Goal: Task Accomplishment & Management: Complete application form

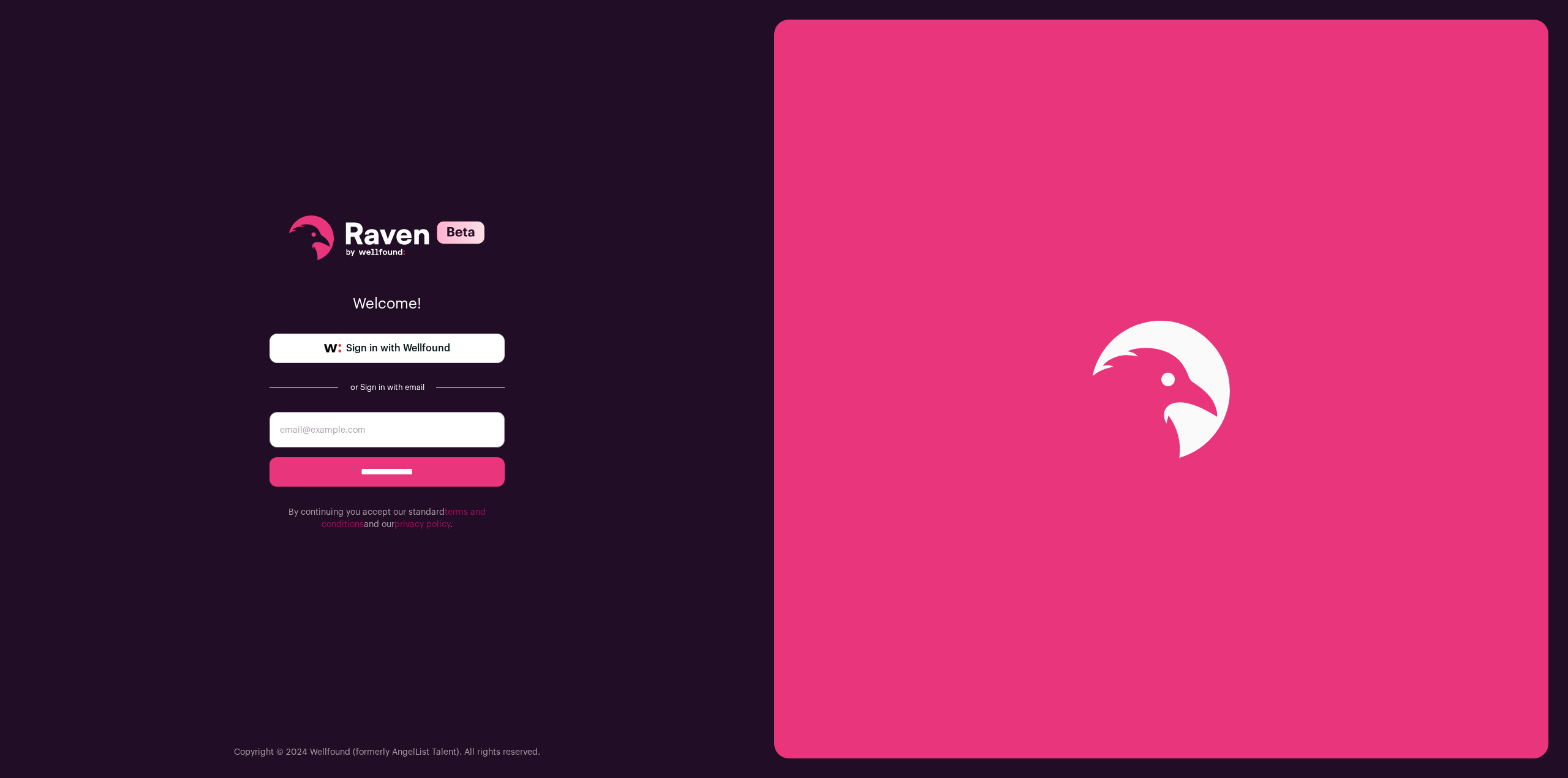
click at [431, 347] on span "Sign in with Wellfound" at bounding box center [398, 348] width 104 height 14
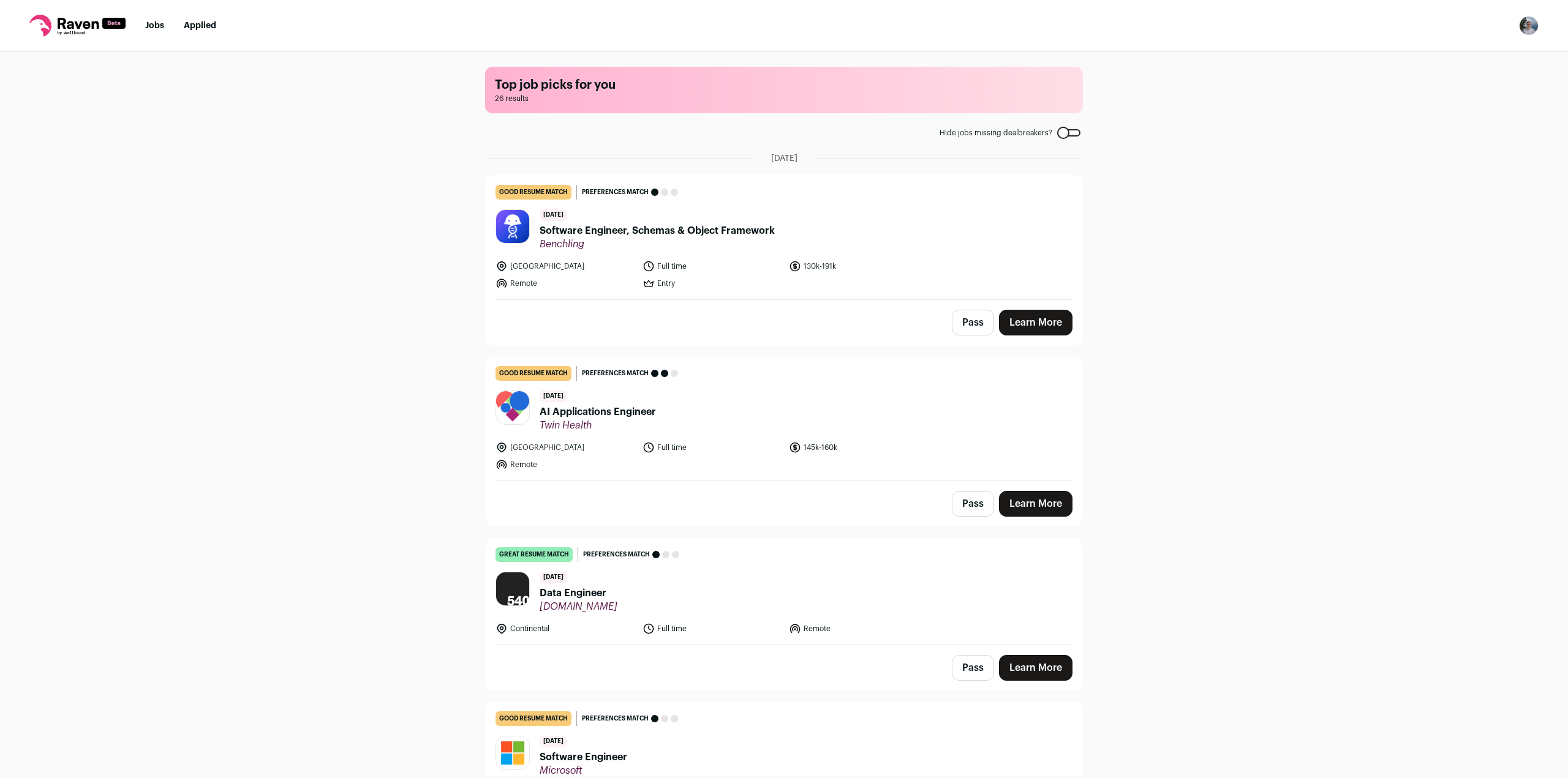
click at [1061, 136] on div at bounding box center [1068, 133] width 23 height 8
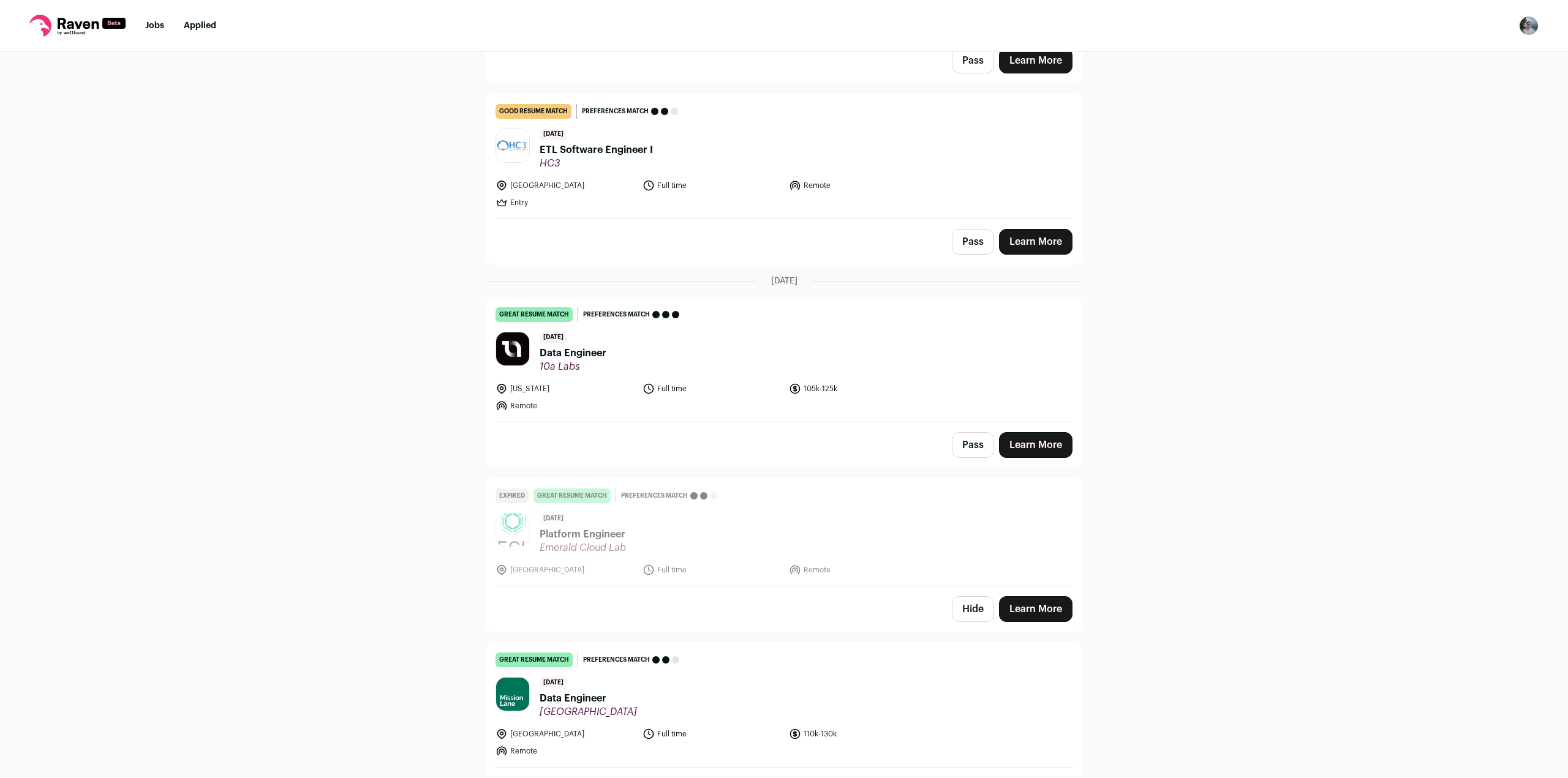
scroll to position [666, 0]
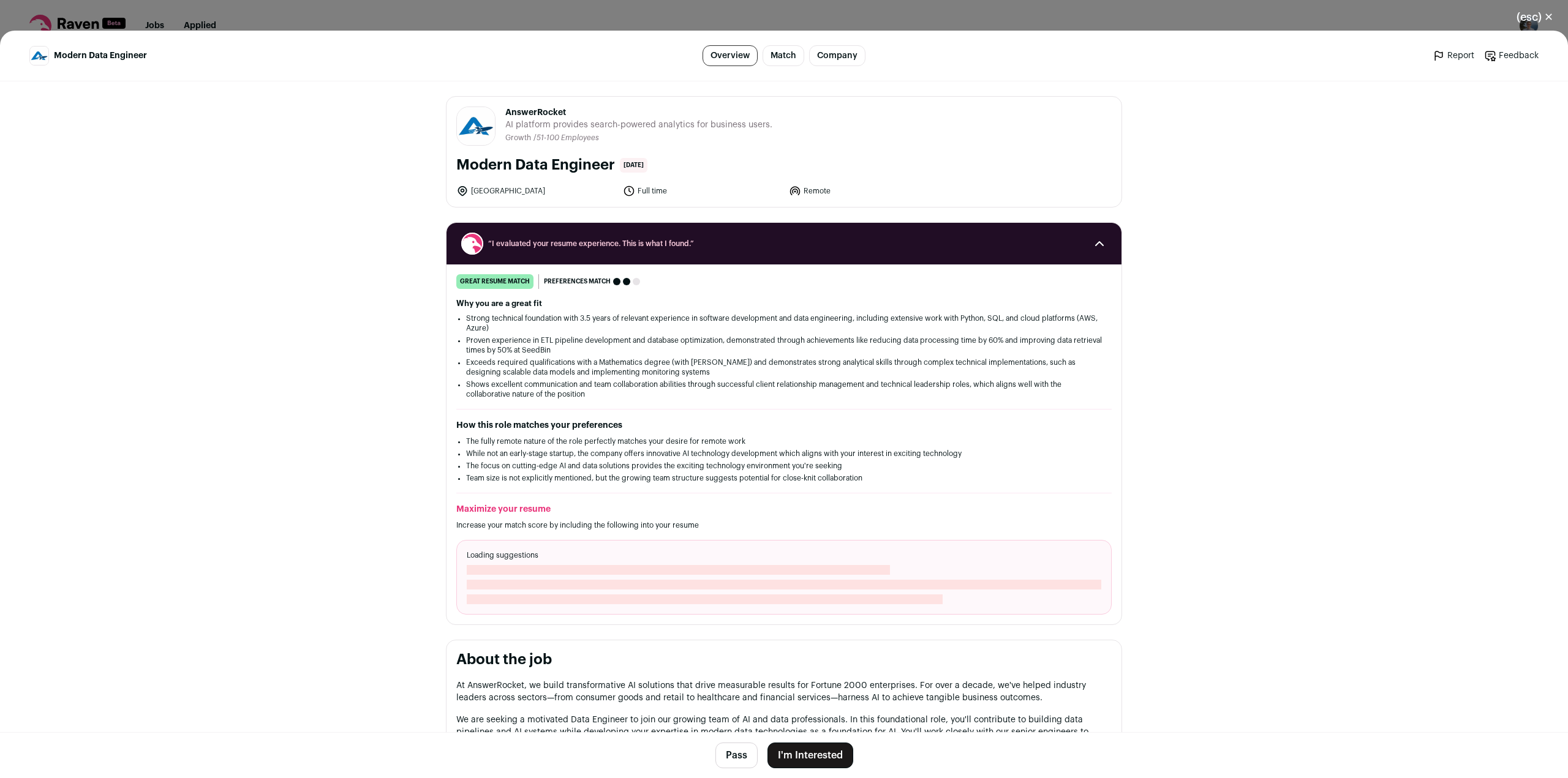
click at [823, 755] on button "I'm Interested" at bounding box center [810, 755] width 86 height 26
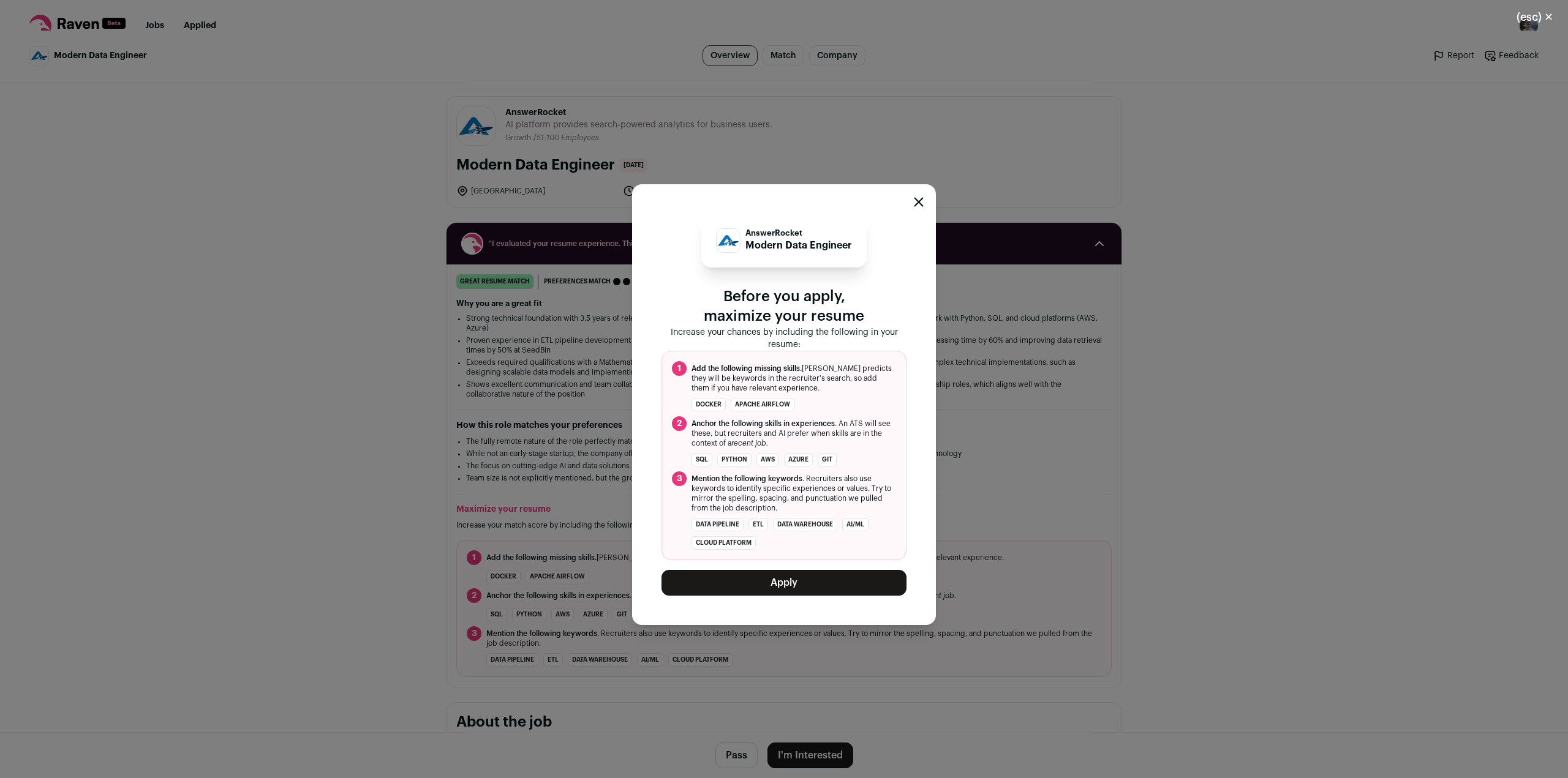
click at [729, 589] on button "Apply" at bounding box center [784, 583] width 245 height 26
